Goal: Task Accomplishment & Management: Use online tool/utility

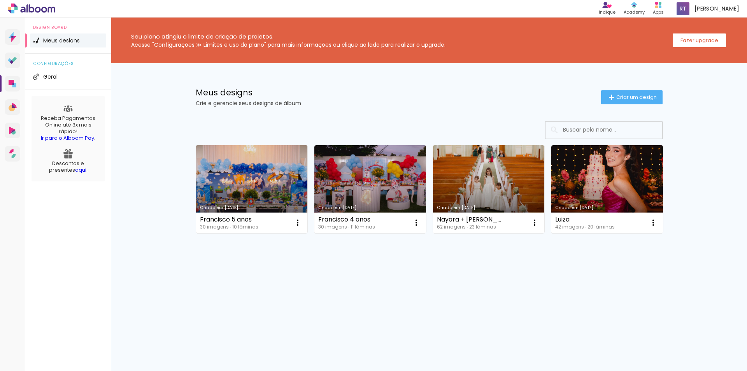
click at [241, 188] on link "Criado em [DATE]" at bounding box center [252, 189] width 112 height 88
